Goal: Task Accomplishment & Management: Use online tool/utility

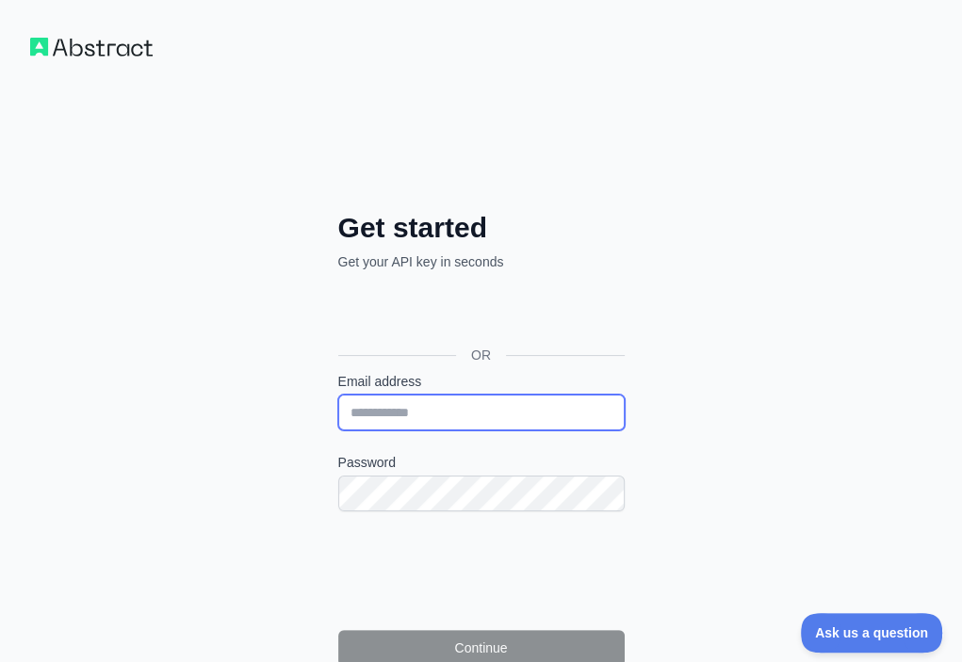
click at [338, 395] on input "Email address" at bounding box center [481, 413] width 286 height 36
paste input "**********"
type input "**********"
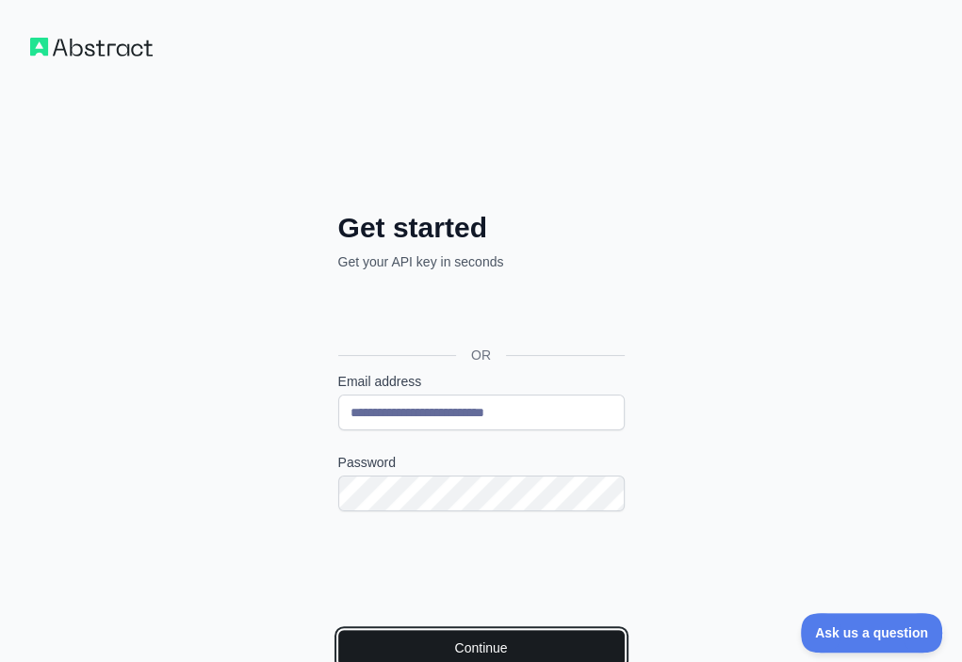
click at [351, 630] on button "Continue" at bounding box center [481, 648] width 286 height 36
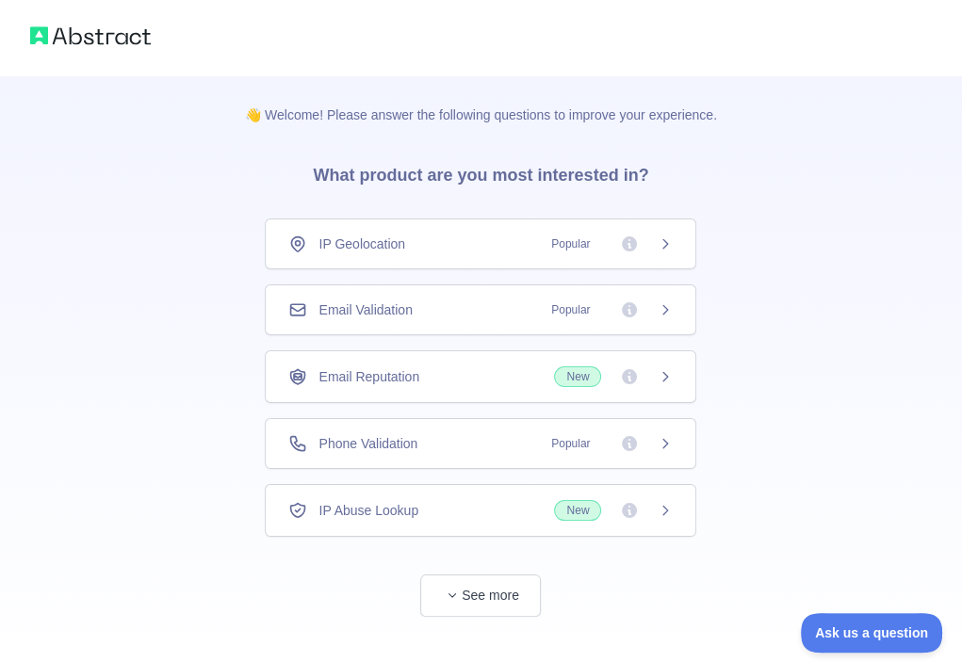
click at [461, 300] on div "Email Validation Popular" at bounding box center [480, 309] width 384 height 19
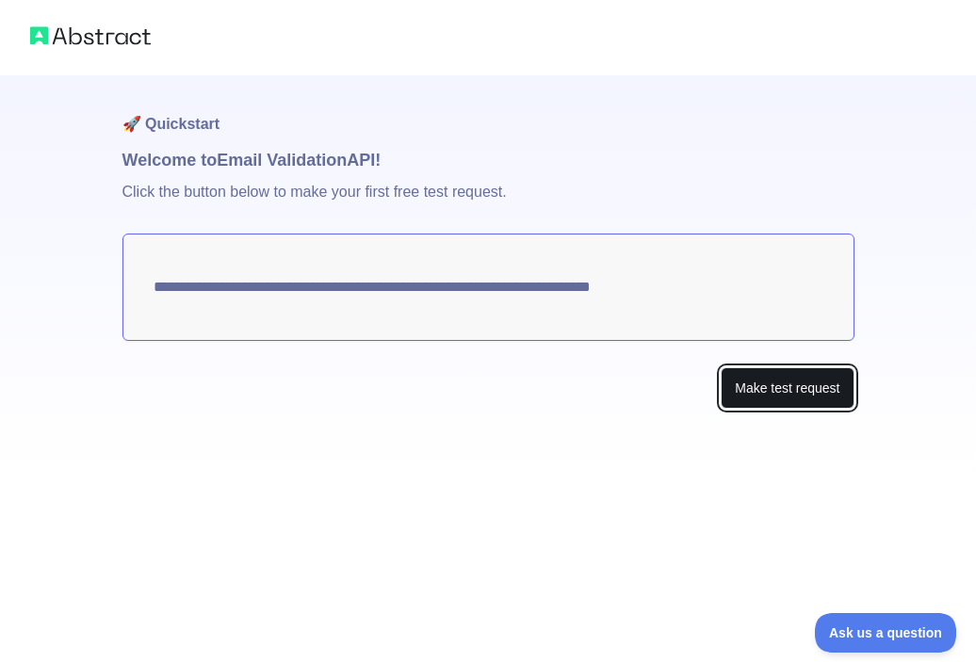
click at [752, 396] on button "Make test request" at bounding box center [787, 388] width 133 height 42
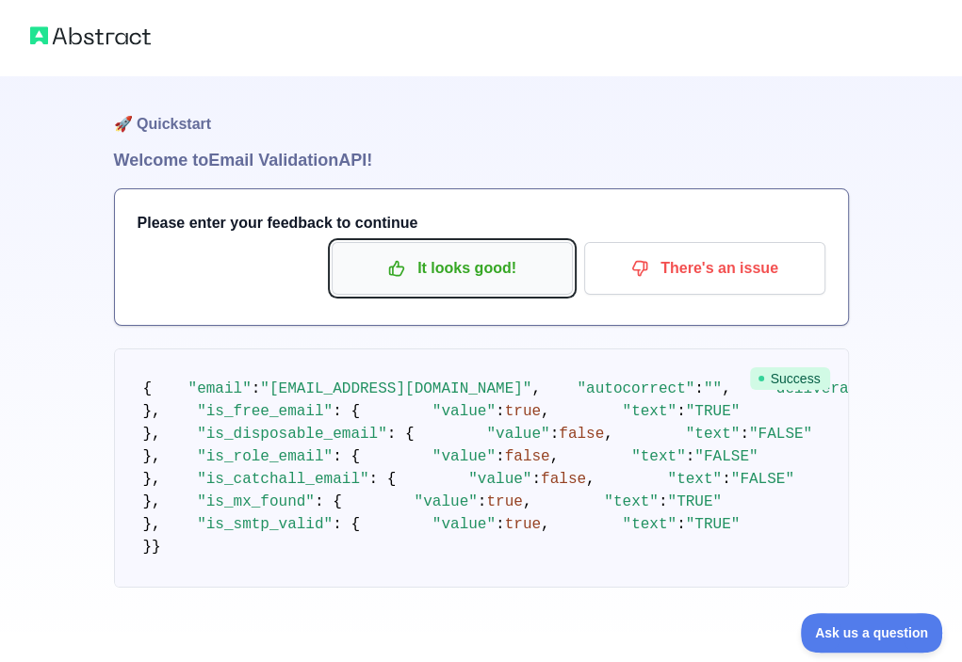
click at [397, 270] on icon "button" at bounding box center [396, 268] width 19 height 19
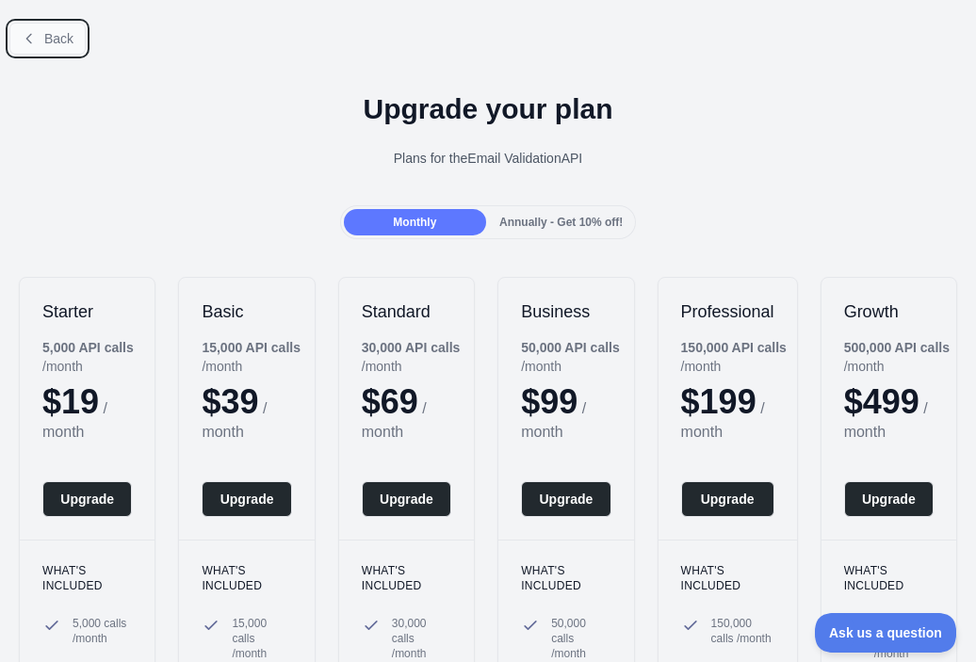
click at [51, 41] on span "Back" at bounding box center [58, 38] width 29 height 15
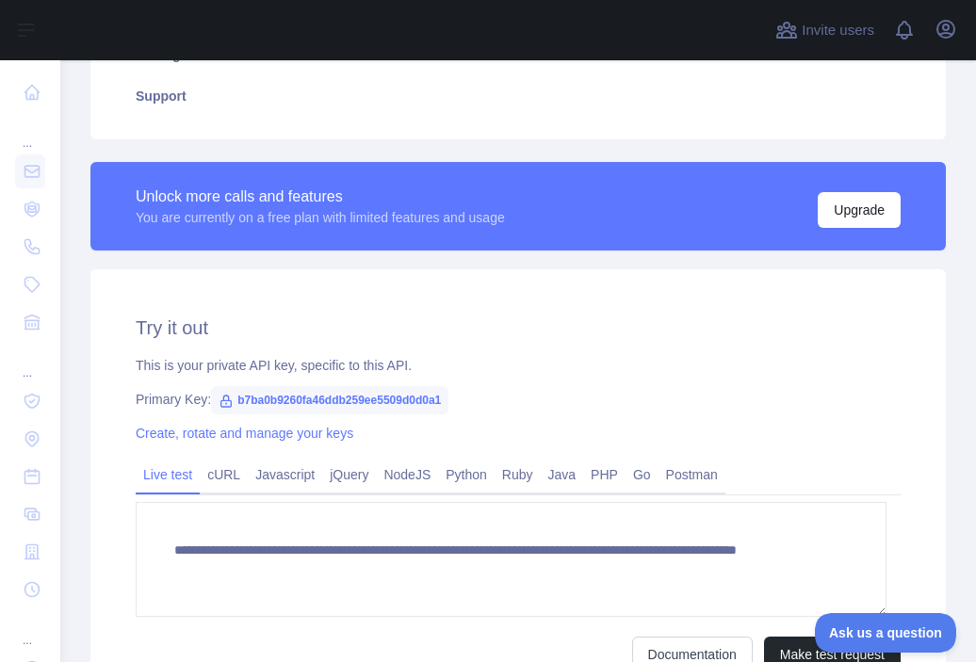
scroll to position [471, 0]
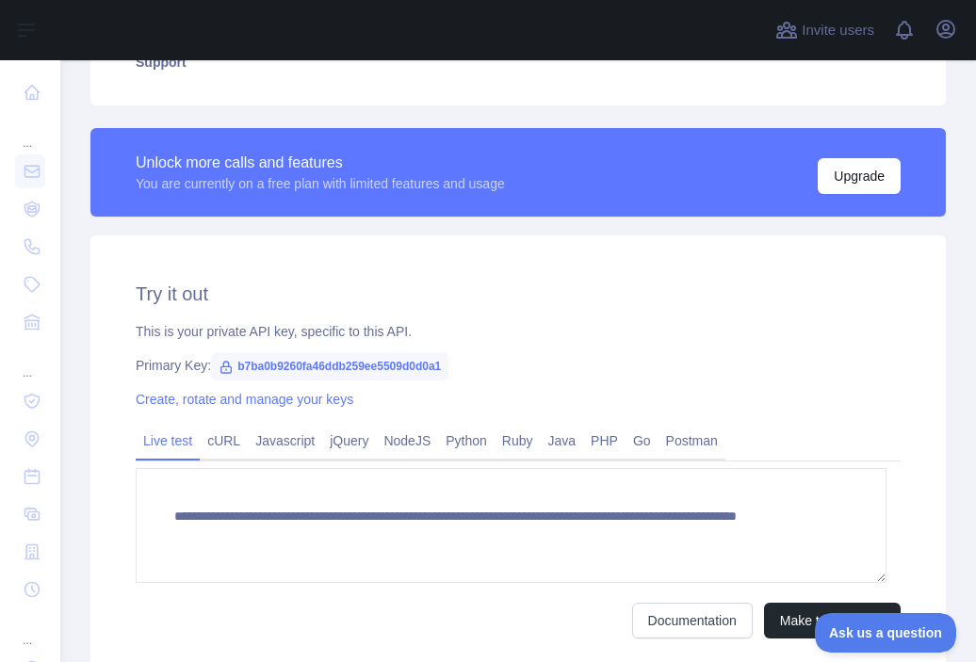
click at [340, 359] on span "b7ba0b9260fa46ddb259ee5509d0d0a1" at bounding box center [329, 366] width 237 height 28
copy span "b7ba0b9260fa46ddb259ee5509d0d0a1"
